Goal: Task Accomplishment & Management: Complete application form

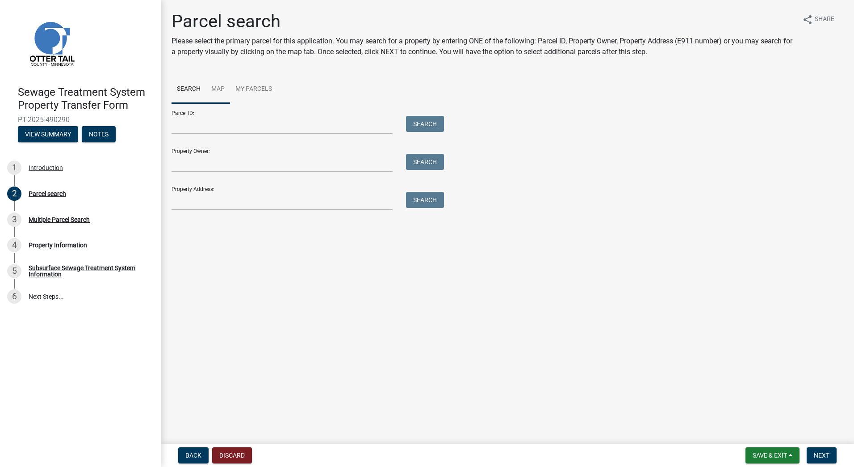
click at [219, 86] on link "Map" at bounding box center [218, 89] width 24 height 29
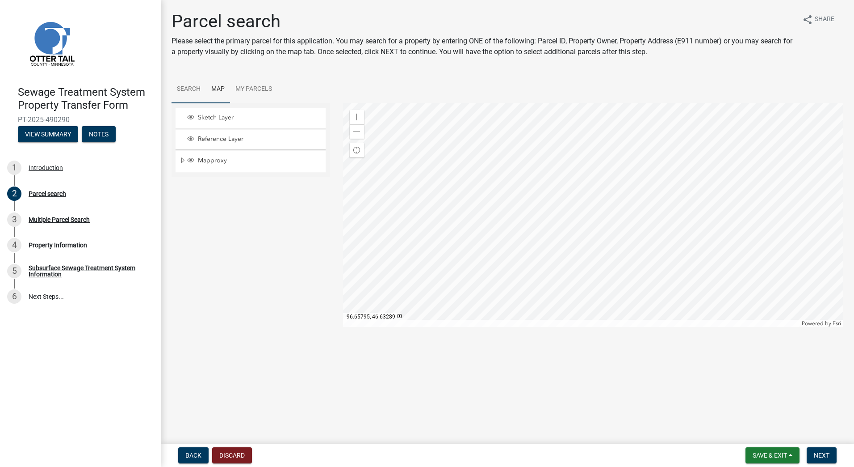
click at [194, 88] on link "Search" at bounding box center [189, 89] width 34 height 29
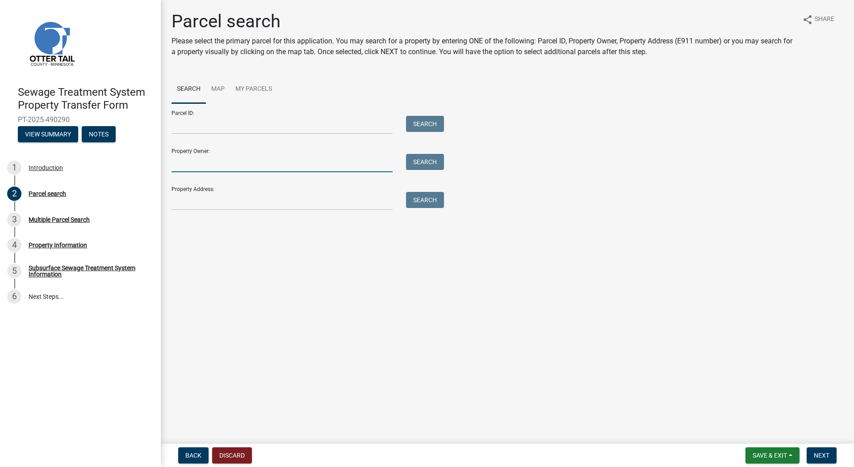
click at [193, 168] on input "Property Owner:" at bounding box center [282, 163] width 221 height 18
type input "BDO *"
click at [421, 161] on button "Search" at bounding box center [425, 162] width 38 height 16
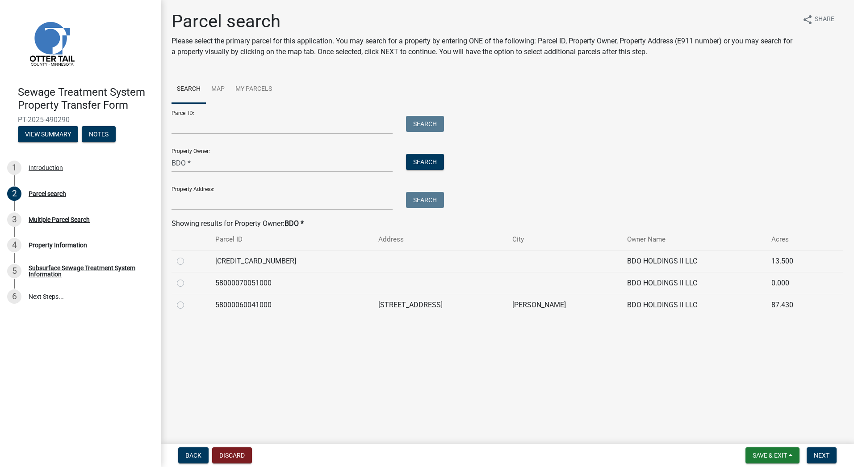
click at [188, 256] on label at bounding box center [188, 256] width 0 height 0
click at [188, 260] on input "radio" at bounding box center [191, 259] width 6 height 6
radio input "true"
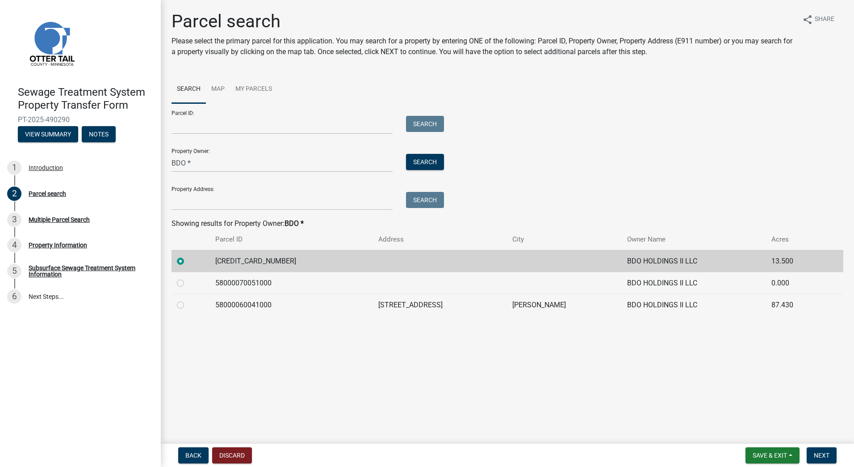
click at [188, 278] on label at bounding box center [188, 278] width 0 height 0
click at [188, 279] on input "radio" at bounding box center [191, 281] width 6 height 6
radio input "true"
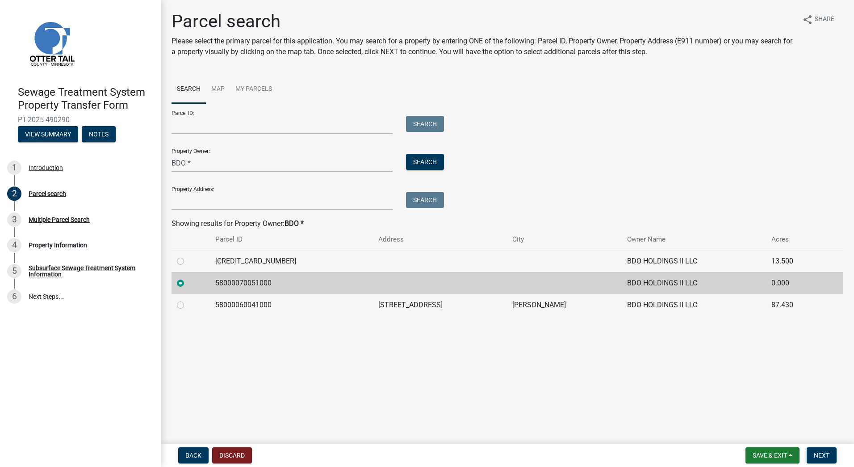
click at [188, 256] on label at bounding box center [188, 256] width 0 height 0
click at [188, 261] on input "radio" at bounding box center [191, 259] width 6 height 6
radio input "true"
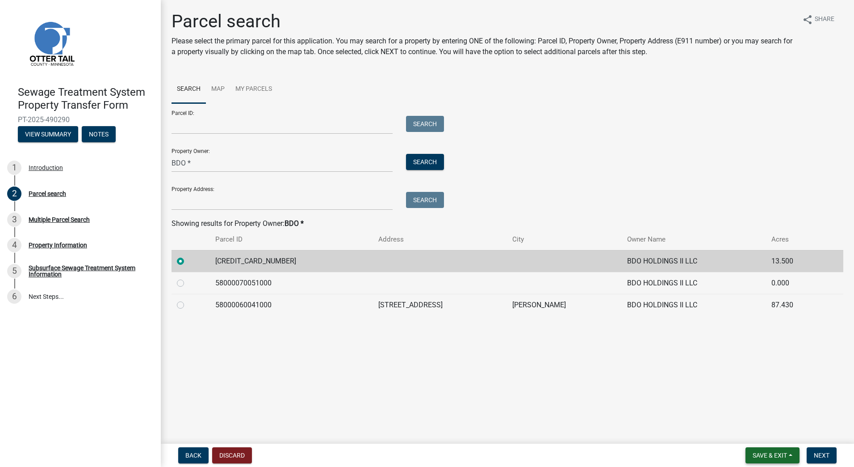
drag, startPoint x: 763, startPoint y: 454, endPoint x: 701, endPoint y: 425, distance: 68.6
click at [701, 425] on wm-app "Sewage Treatment System Property Transfer Form PT-2025-490290 View Summary Note…" at bounding box center [427, 233] width 854 height 467
click at [817, 451] on span "Next" at bounding box center [822, 454] width 16 height 7
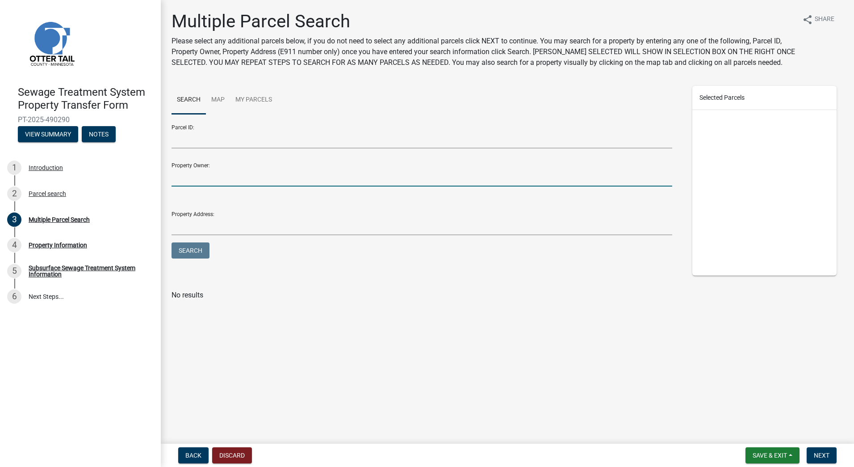
click at [200, 179] on input "Property Owner:" at bounding box center [422, 177] width 501 height 18
type input "bdo*"
click at [197, 246] on button "Search" at bounding box center [191, 250] width 38 height 16
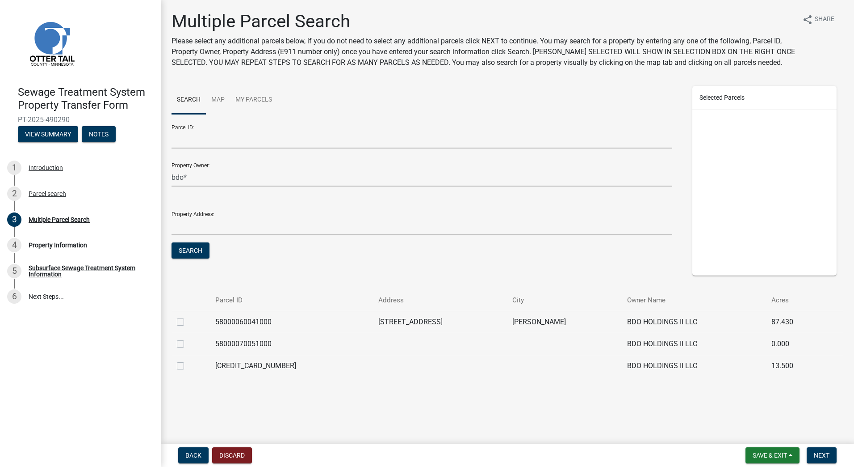
click at [188, 338] on label at bounding box center [188, 338] width 0 height 0
click at [188, 343] on input "checkbox" at bounding box center [191, 341] width 6 height 6
checkbox input "true"
click at [188, 316] on label at bounding box center [188, 316] width 0 height 0
click at [188, 322] on input "checkbox" at bounding box center [191, 319] width 6 height 6
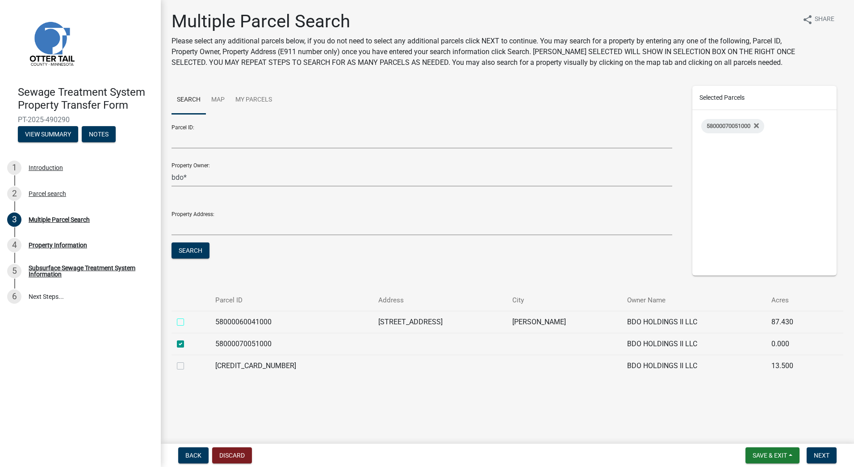
checkbox input "true"
click at [828, 454] on span "Next" at bounding box center [822, 454] width 16 height 7
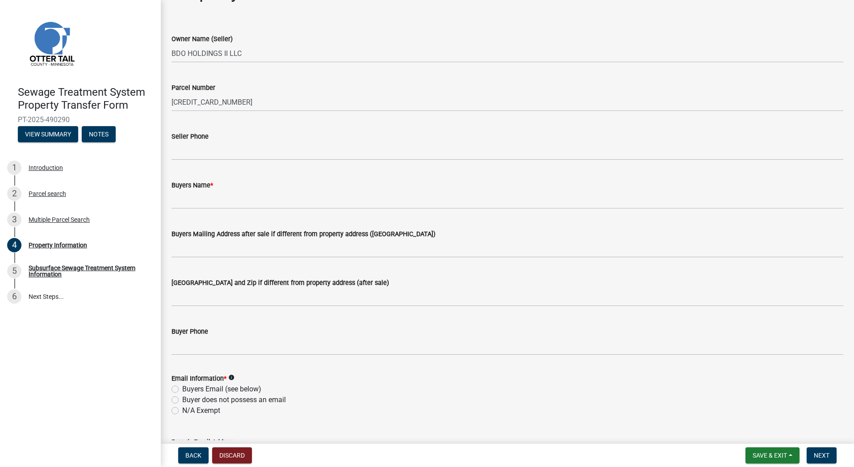
scroll to position [45, 0]
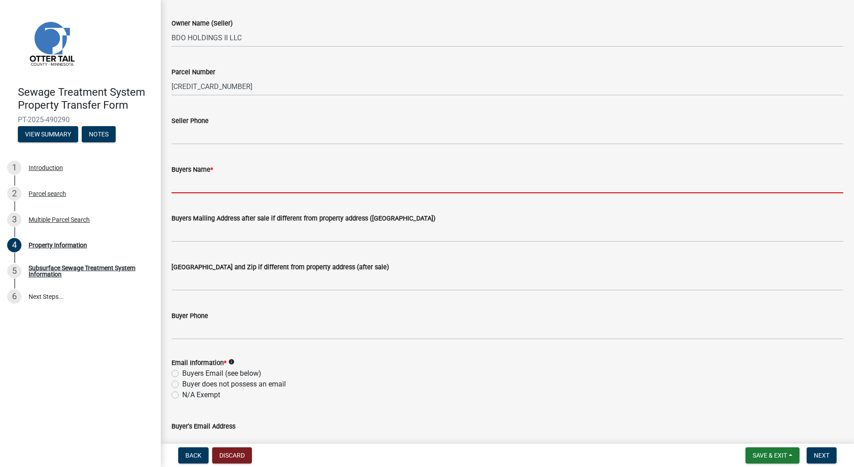
click at [188, 187] on input "Buyers Name *" at bounding box center [508, 184] width 672 height 18
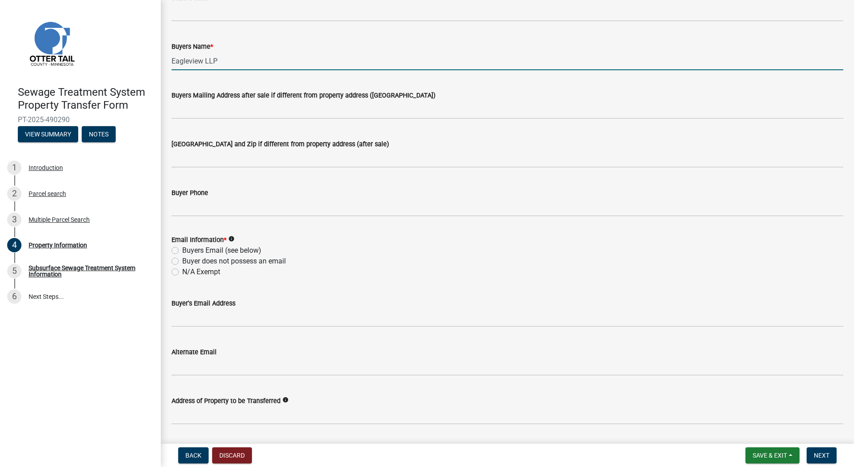
scroll to position [179, 0]
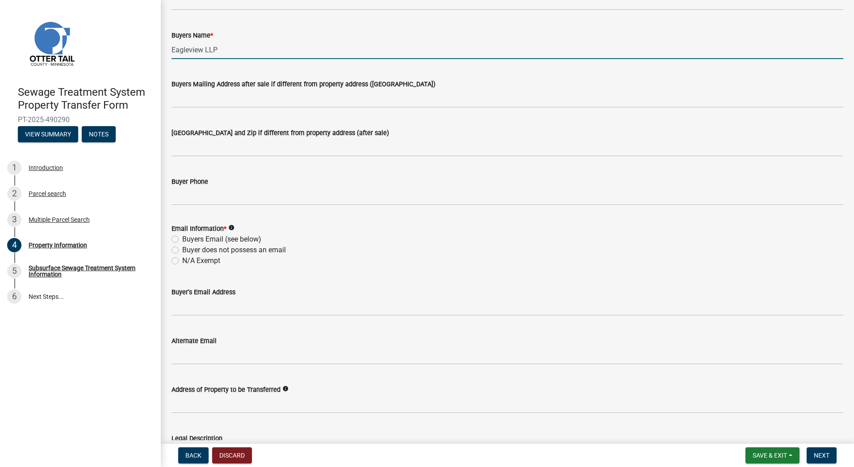
type input "Eagleview LLP"
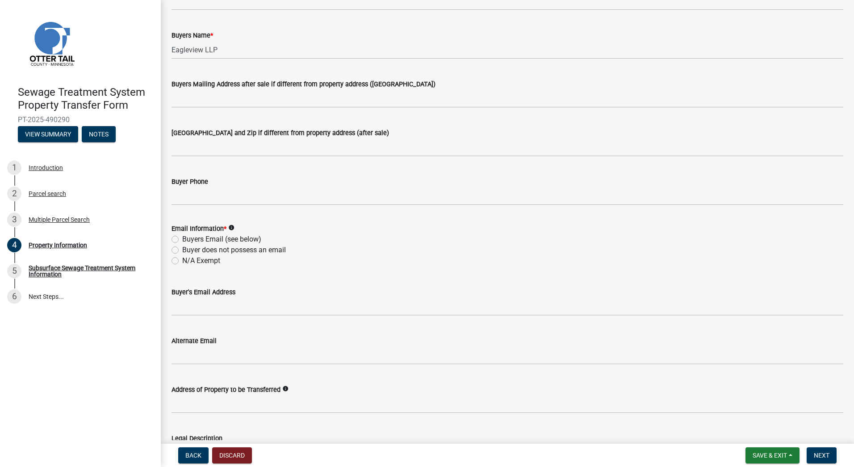
click at [182, 240] on label "Buyers Email (see below)" at bounding box center [221, 239] width 79 height 11
click at [182, 240] on input "Buyers Email (see below)" at bounding box center [185, 237] width 6 height 6
radio input "true"
click at [182, 239] on label "Buyers Email (see below)" at bounding box center [221, 239] width 79 height 11
click at [182, 239] on input "Buyers Email (see below)" at bounding box center [185, 237] width 6 height 6
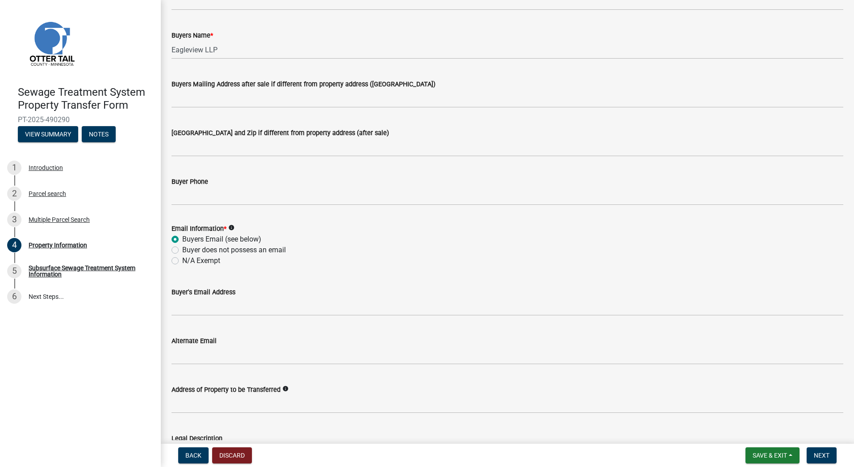
click at [182, 258] on label "N/A Exempt" at bounding box center [201, 260] width 38 height 11
click at [182, 258] on input "N/A Exempt" at bounding box center [185, 258] width 6 height 6
radio input "true"
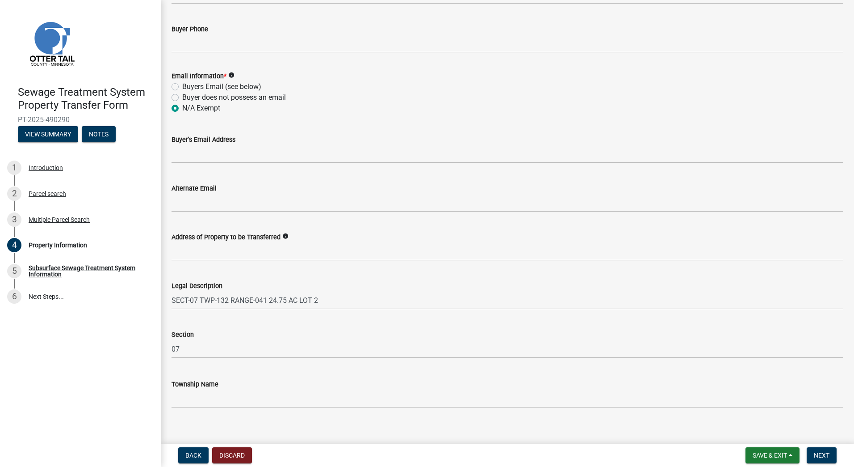
scroll to position [341, 0]
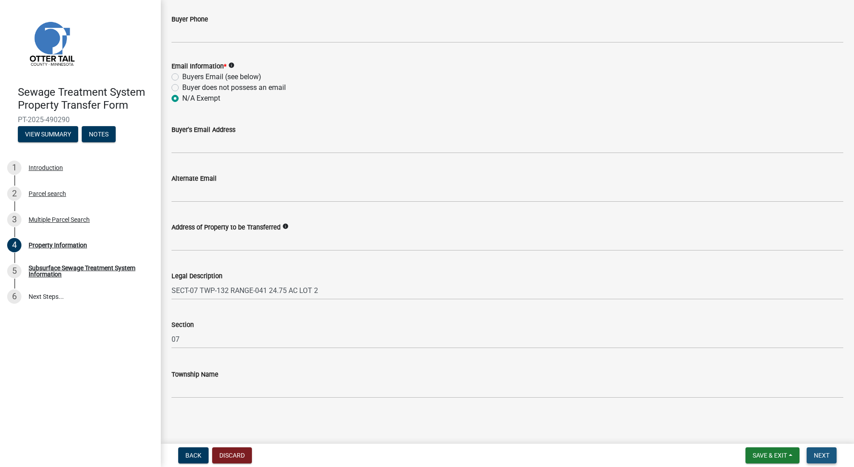
click at [824, 455] on span "Next" at bounding box center [822, 454] width 16 height 7
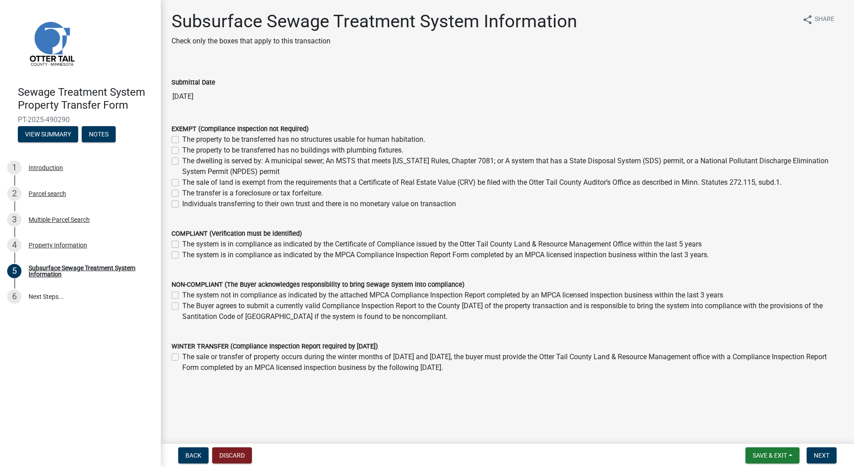
click at [182, 183] on label "The sale of land is exempt from the requirements that a Certificate of Real Est…" at bounding box center [482, 182] width 600 height 11
click at [182, 183] on input "The sale of land is exempt from the requirements that a Certificate of Real Est…" at bounding box center [185, 180] width 6 height 6
checkbox input "true"
checkbox input "false"
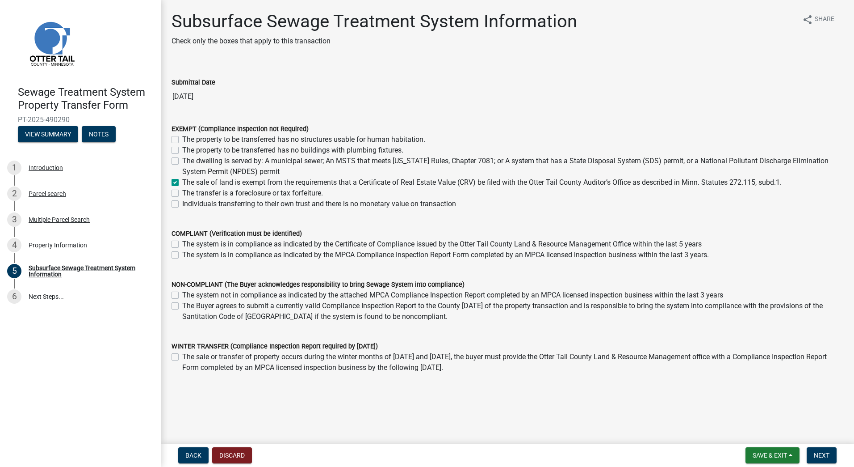
checkbox input "false"
checkbox input "true"
checkbox input "false"
drag, startPoint x: 740, startPoint y: 438, endPoint x: 751, endPoint y: 444, distance: 12.4
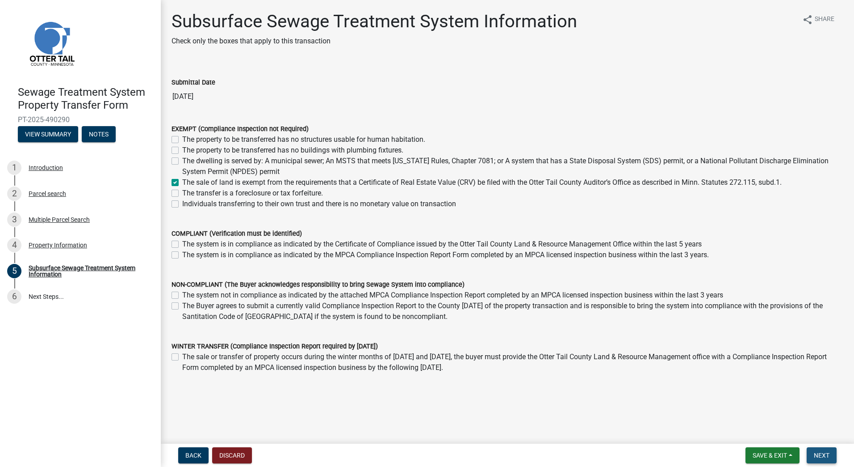
drag, startPoint x: 751, startPoint y: 444, endPoint x: 818, endPoint y: 456, distance: 68.5
click at [818, 456] on span "Next" at bounding box center [822, 454] width 16 height 7
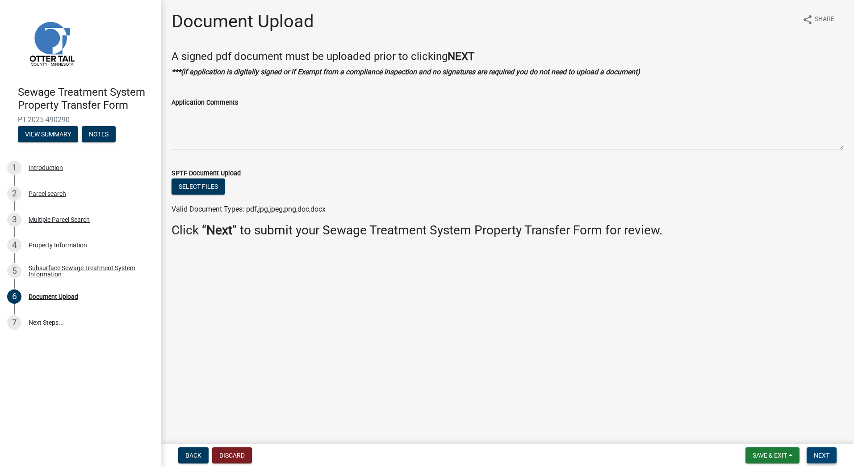
click at [818, 456] on span "Next" at bounding box center [822, 454] width 16 height 7
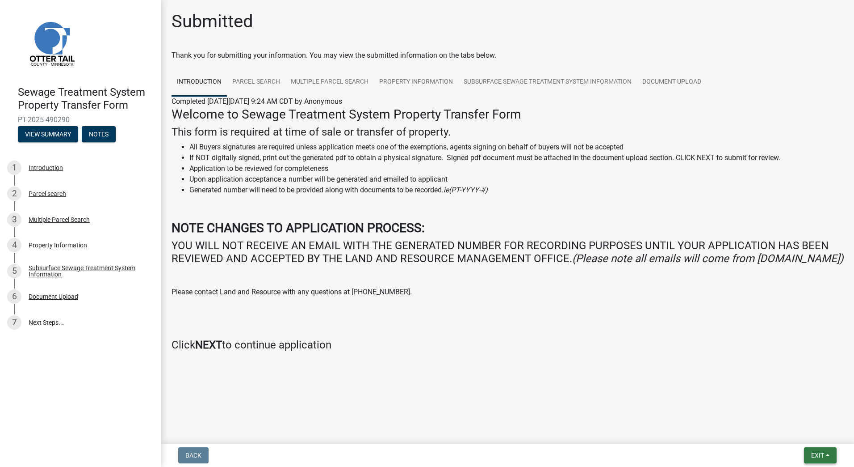
click at [820, 455] on span "Exit" at bounding box center [818, 454] width 13 height 7
click at [796, 432] on button "Save & Exit" at bounding box center [800, 431] width 71 height 21
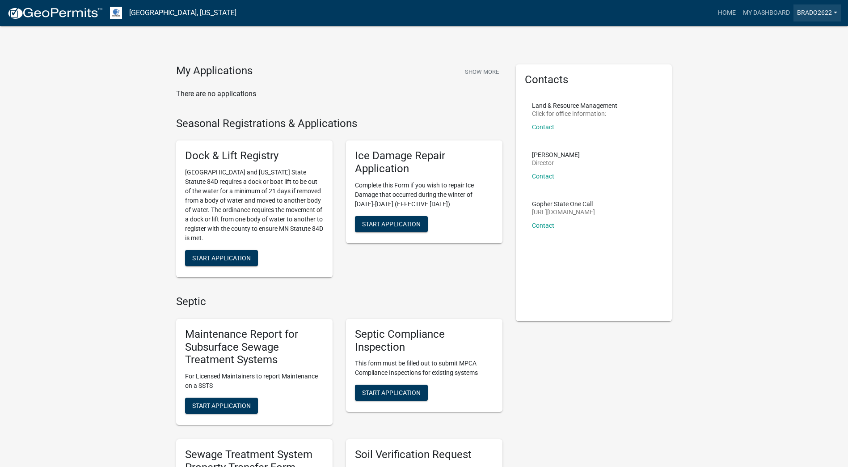
click at [821, 8] on link "brado2622" at bounding box center [816, 12] width 47 height 17
click at [798, 63] on link "Logout" at bounding box center [804, 65] width 71 height 21
